Goal: Information Seeking & Learning: Learn about a topic

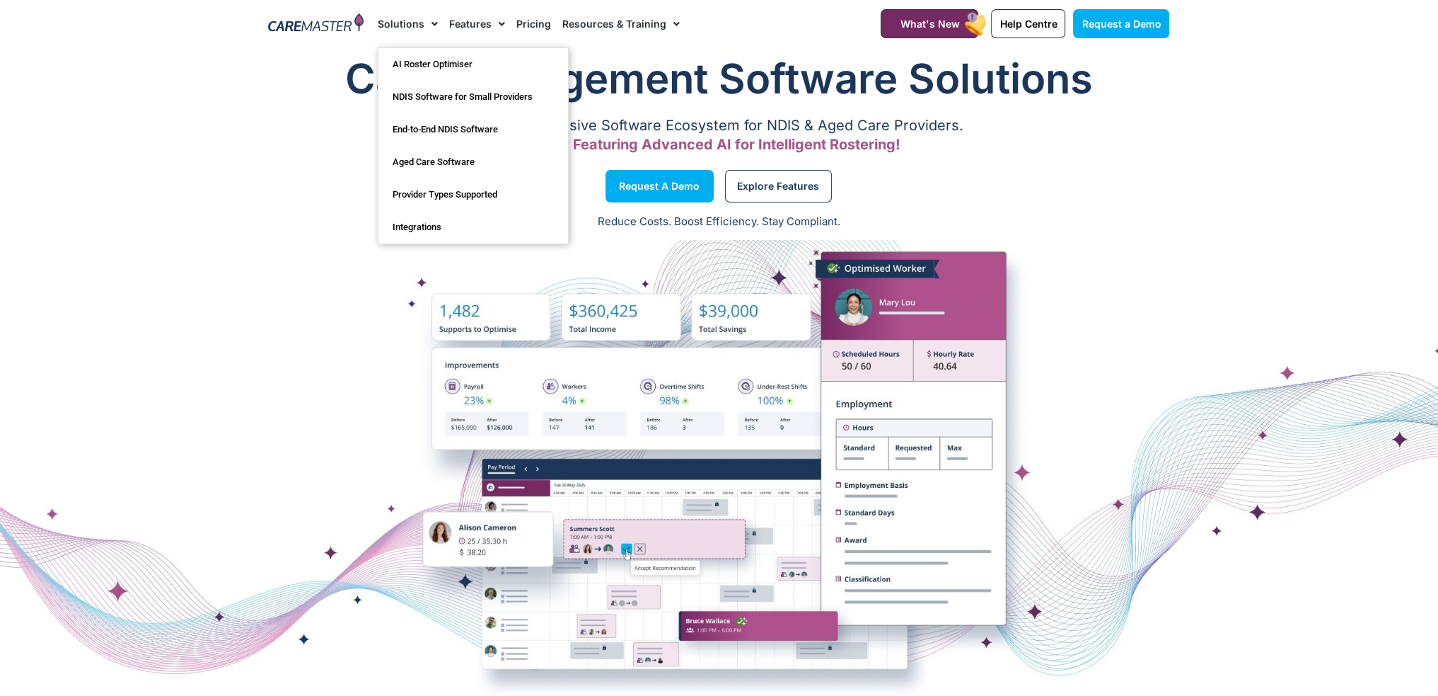
click at [432, 25] on span "Menu" at bounding box center [431, 24] width 13 height 24
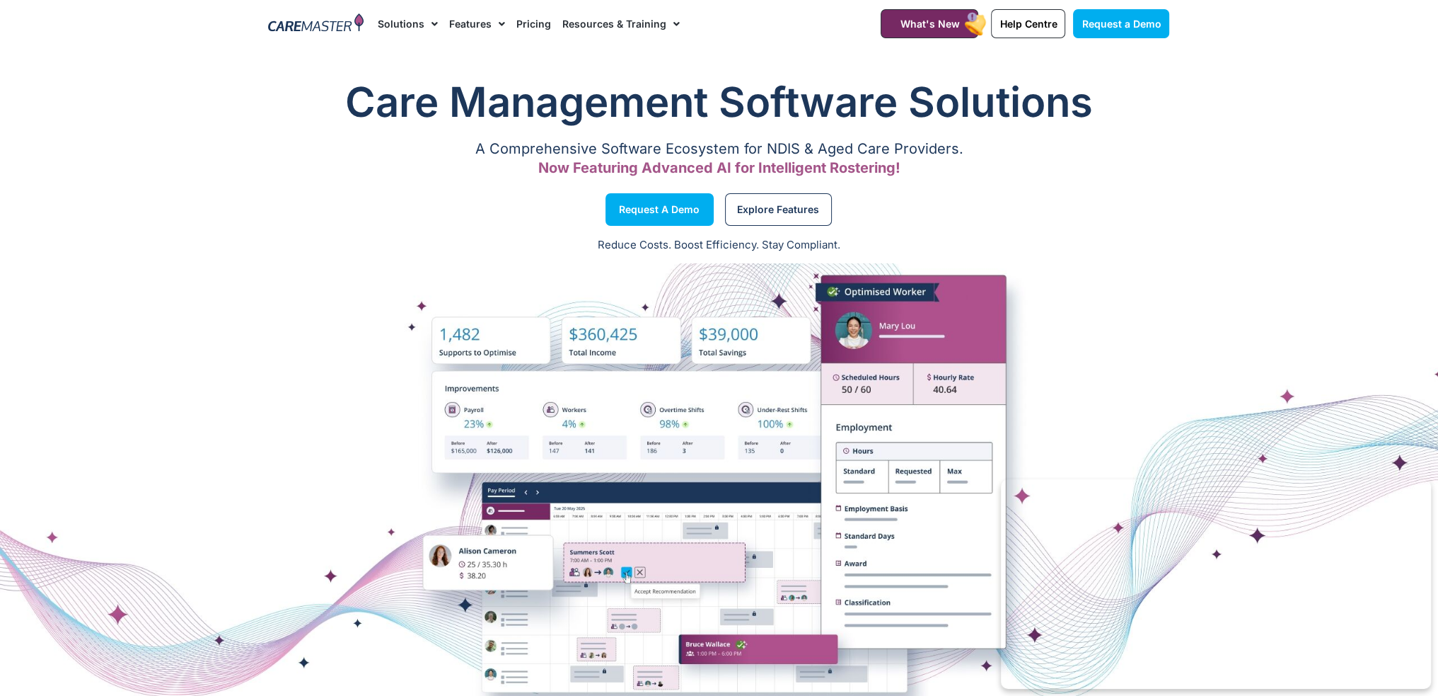
click at [432, 25] on span "Menu" at bounding box center [431, 24] width 13 height 24
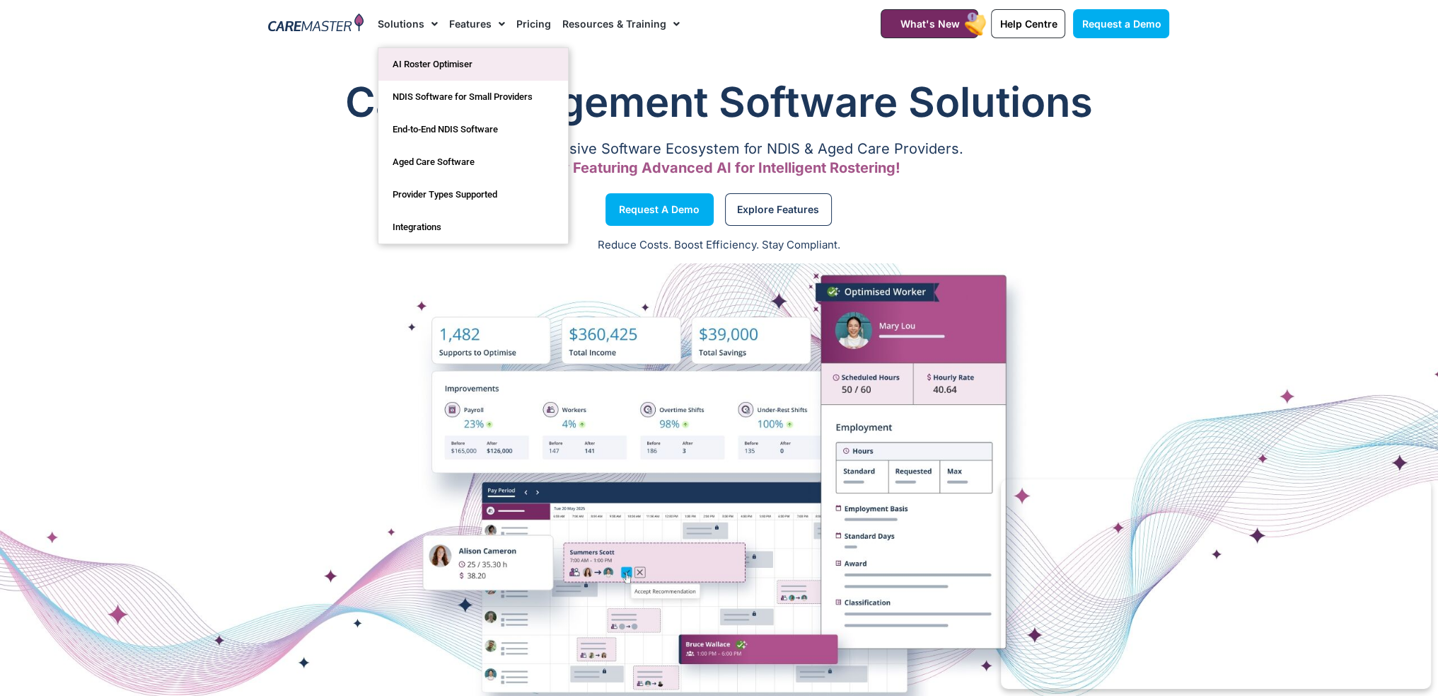
click at [430, 58] on link "AI Roster Optimiser" at bounding box center [474, 64] width 190 height 33
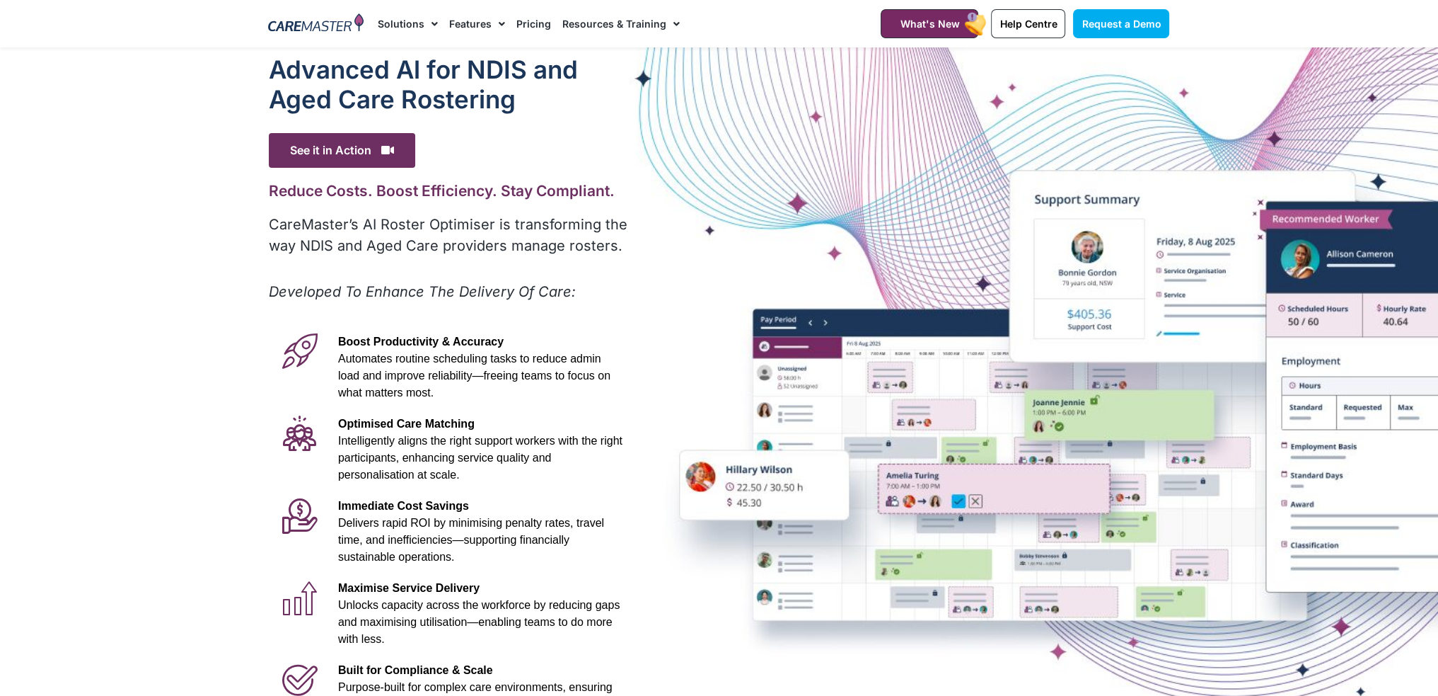
click at [430, 25] on span "Menu" at bounding box center [431, 24] width 13 height 24
click at [427, 25] on span "Menu" at bounding box center [431, 24] width 13 height 24
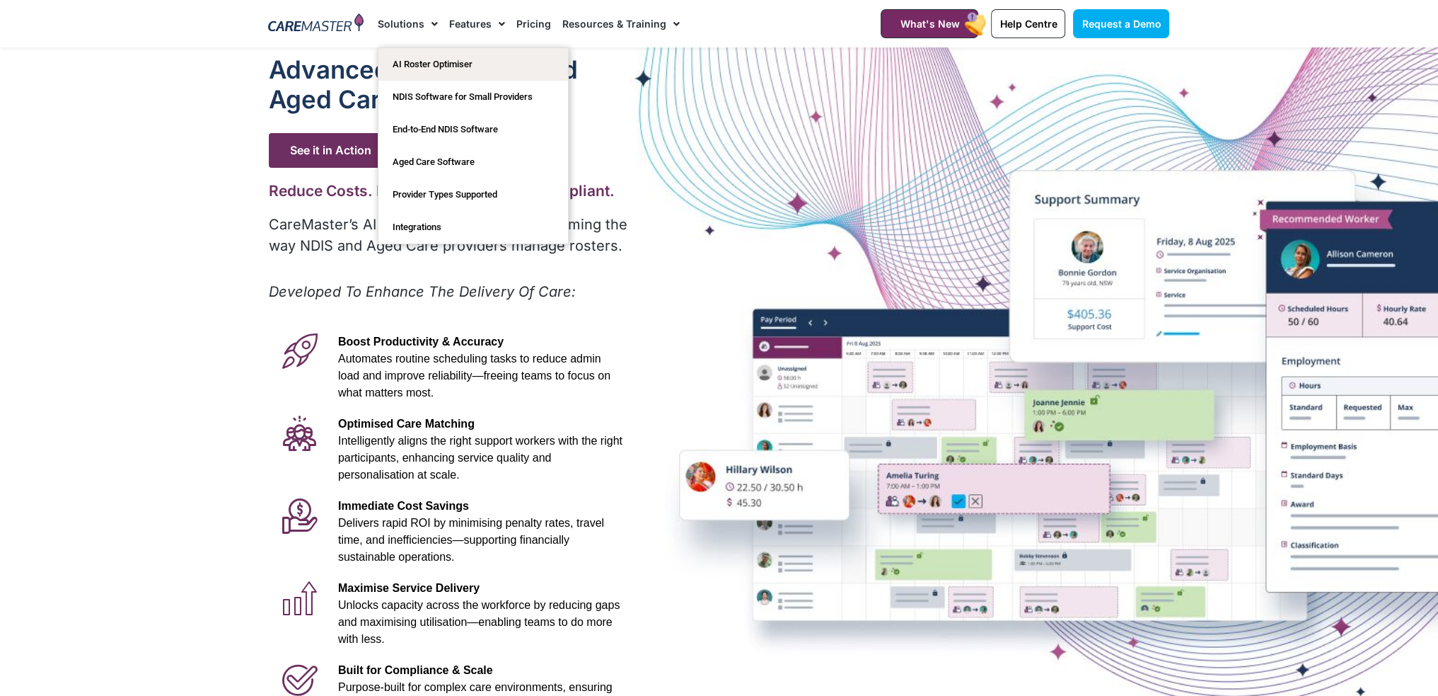
click at [495, 24] on span "Menu" at bounding box center [498, 24] width 13 height 24
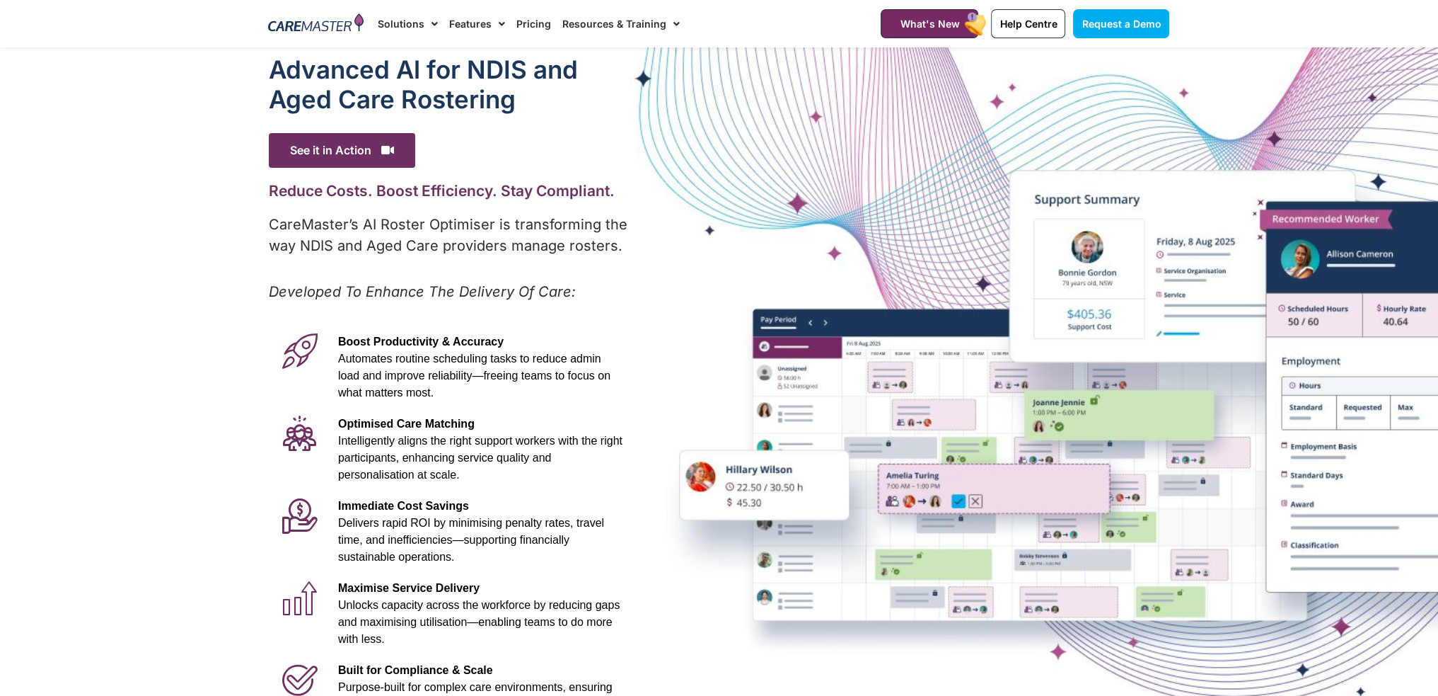
click at [439, 25] on li "Solutions AI Roster Optimiser NDIS Software for Small Providers End-to-End NDIS…" at bounding box center [411, 23] width 66 height 47
click at [436, 25] on li "Solutions AI Roster Optimiser NDIS Software for Small Providers End-to-End NDIS…" at bounding box center [411, 23] width 66 height 47
click at [429, 25] on span "Menu" at bounding box center [431, 24] width 13 height 24
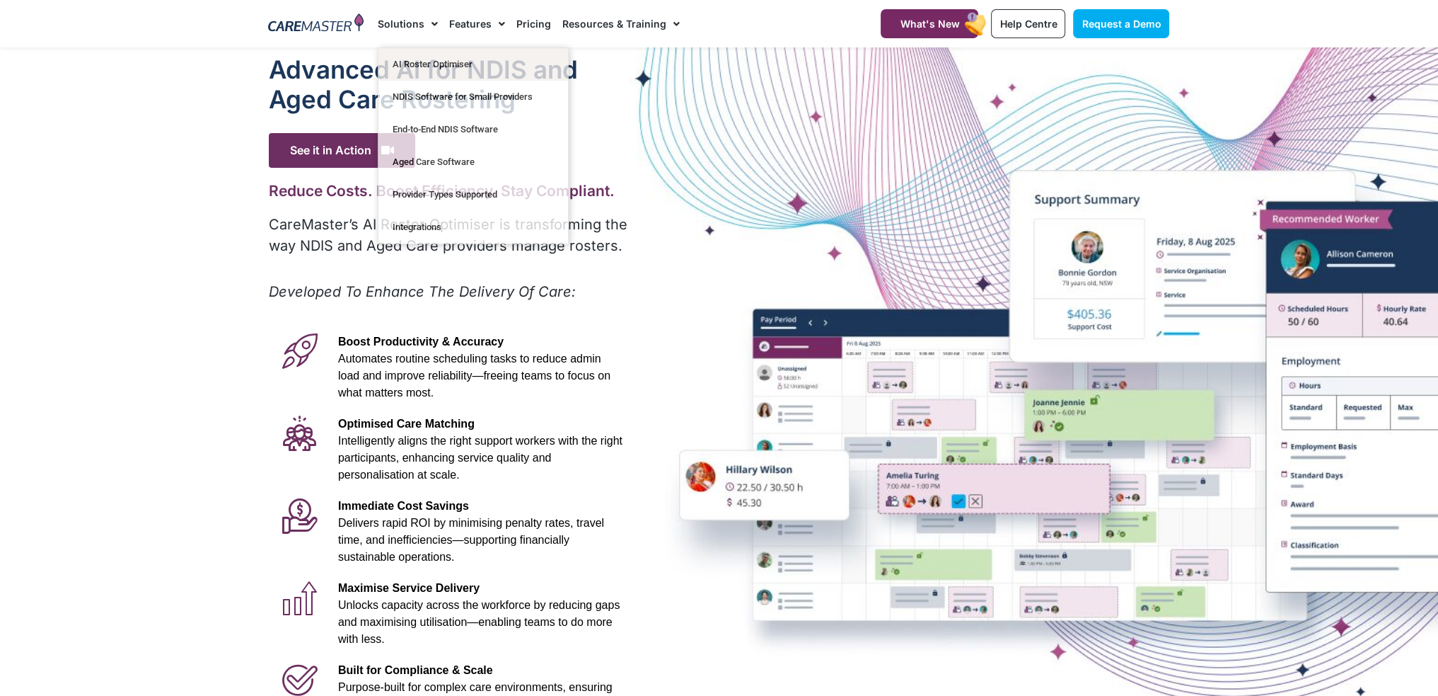
click at [676, 151] on div "Advanced Al for NDIS and Aged Care Rostering See it in Action Video Player [URL…" at bounding box center [720, 395] width 916 height 696
